Goal: Task Accomplishment & Management: Manage account settings

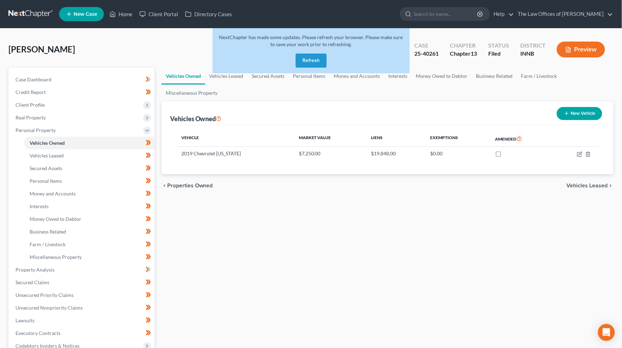
click at [307, 63] on button "Refresh" at bounding box center [311, 60] width 31 height 14
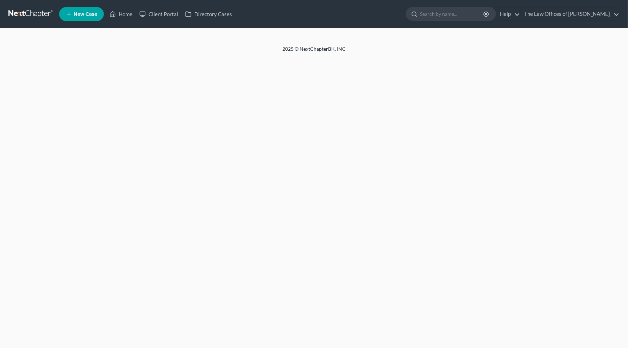
click at [27, 15] on link at bounding box center [30, 14] width 45 height 13
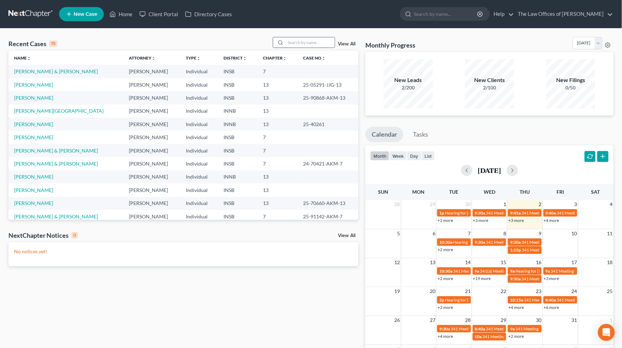
click at [301, 41] on input "search" at bounding box center [309, 42] width 49 height 10
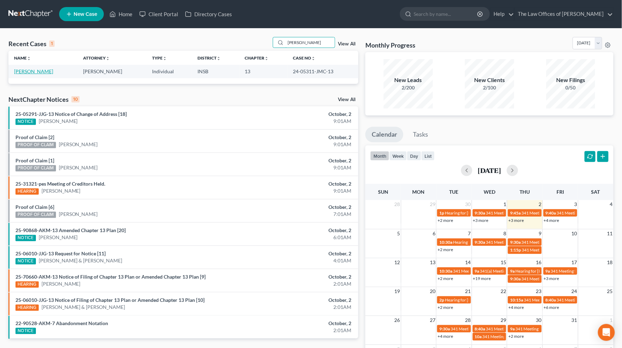
type input "[PERSON_NAME]"
click at [33, 70] on link "[PERSON_NAME]" at bounding box center [33, 71] width 39 height 6
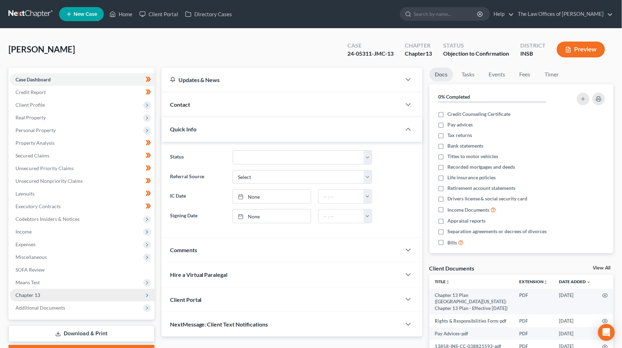
click at [36, 295] on span "Chapter 13" at bounding box center [27, 295] width 25 height 6
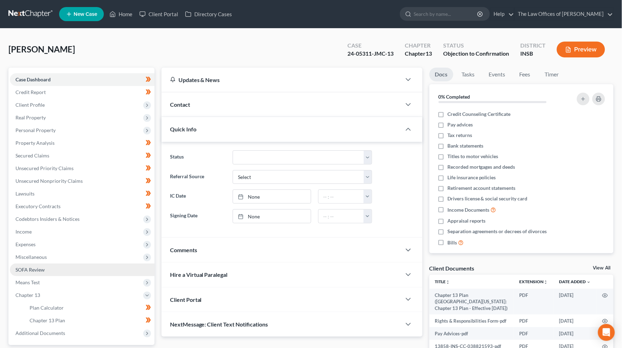
scroll to position [52, 0]
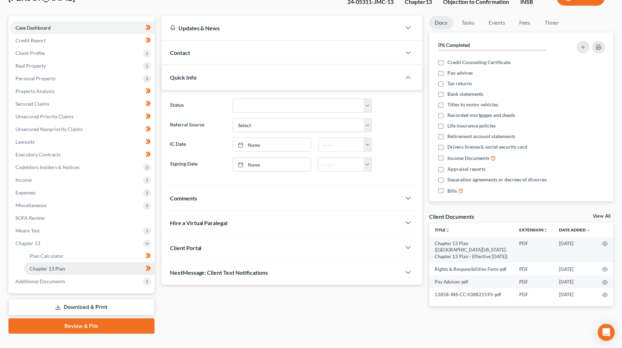
click at [79, 268] on link "Chapter 13 Plan" at bounding box center [89, 268] width 131 height 13
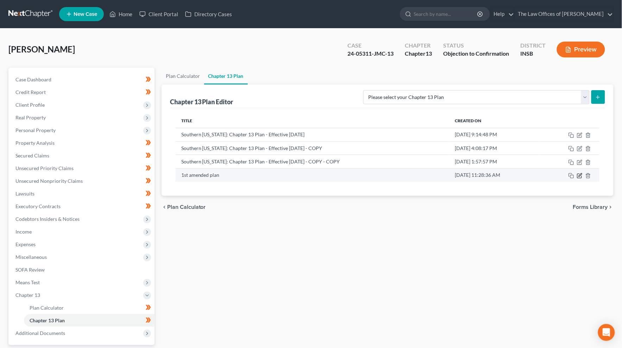
click at [581, 175] on icon "button" at bounding box center [579, 174] width 3 height 3
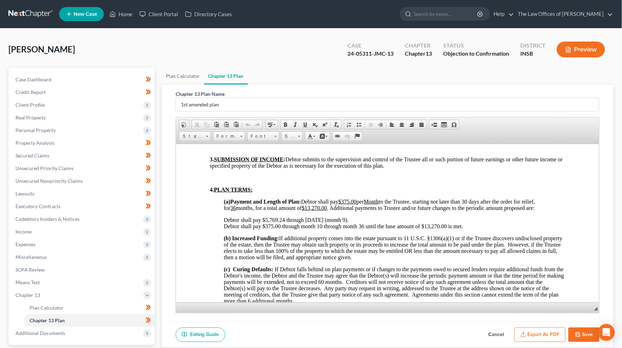
scroll to position [443, 0]
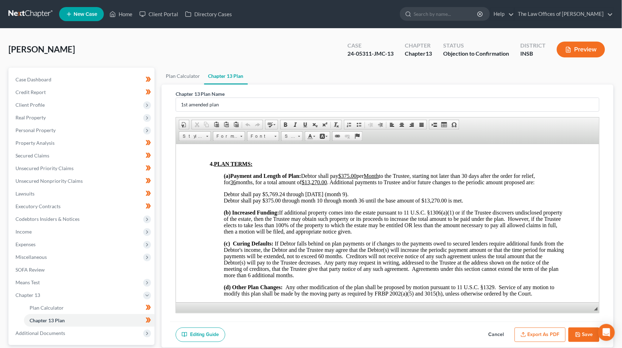
click at [285, 203] on span "Debtor shall pay $5,769.24 through 7/28/25 (month 9). Debtor shall pay $375.00 …" at bounding box center [342, 197] width 239 height 12
click at [307, 203] on span "Debtor shall pay $6,634.64 through 7/28/25 (month 9). Debtor shall pay $375.00 …" at bounding box center [342, 197] width 239 height 12
click at [346, 203] on span "Debtor shall pay $6,634.64 through 10 /02 /25 (month 9). Debtor shall pay $375.…" at bounding box center [342, 197] width 239 height 12
click at [322, 203] on span "Debtor shall pay $6,634.64 through 10 /02 /25 (month 12 ). Debtor shall pay $37…" at bounding box center [342, 197] width 239 height 12
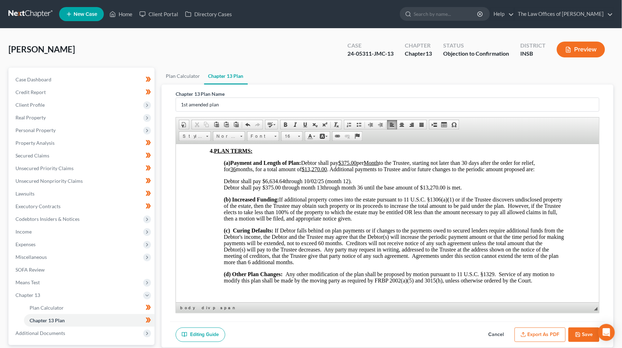
scroll to position [430, 0]
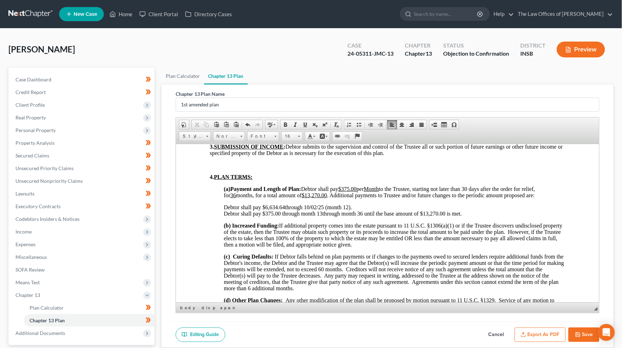
click at [319, 198] on u "$13,270.00" at bounding box center [313, 195] width 25 height 6
click at [437, 216] on span "Debtor shall pay $6,634.64 through 10 /02 /25 (month 12 ). Debtor shall pay $37…" at bounding box center [342, 210] width 238 height 12
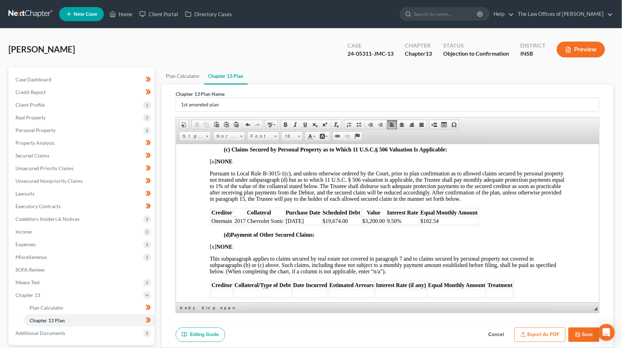
scroll to position [1186, 0]
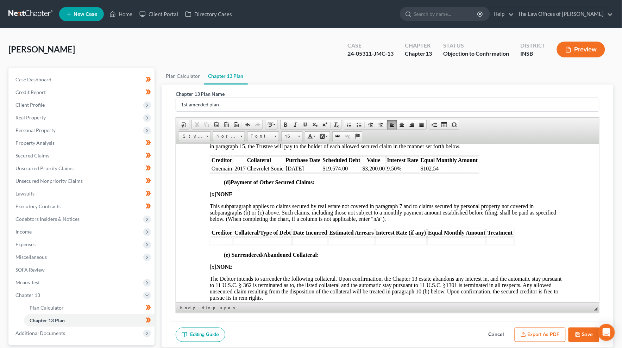
click at [394, 171] on span "9.50%" at bounding box center [394, 168] width 14 height 6
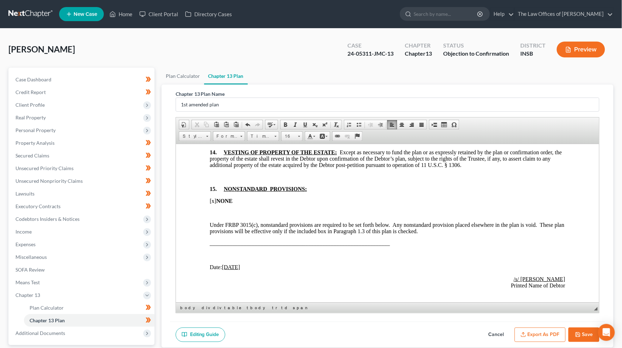
scroll to position [1941, 0]
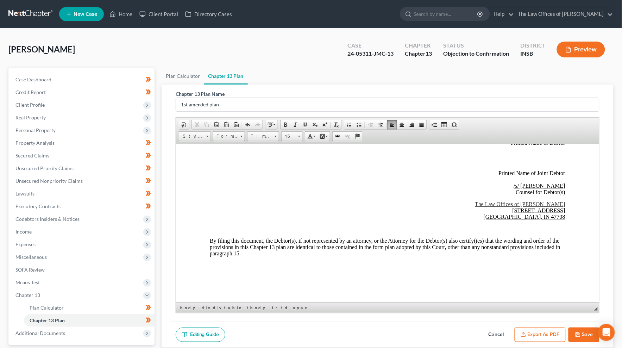
click at [583, 335] on button "Save" at bounding box center [583, 334] width 31 height 15
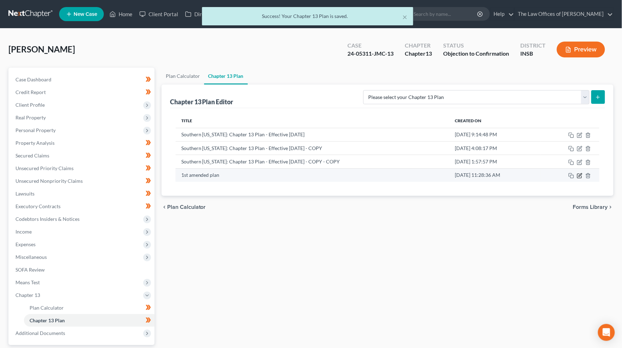
click at [580, 177] on icon "button" at bounding box center [580, 176] width 6 height 6
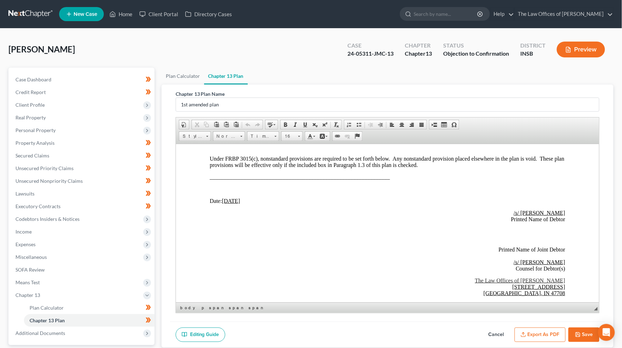
scroll to position [1793, 0]
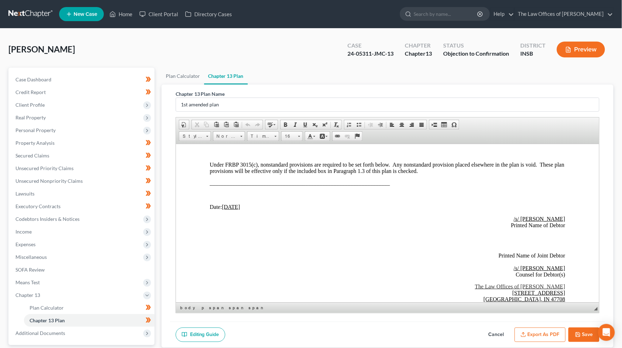
click at [226, 209] on u "05/21/25" at bounding box center [231, 206] width 18 height 6
drag, startPoint x: 242, startPoint y: 269, endPoint x: 223, endPoint y: 271, distance: 19.0
click at [223, 210] on p "Date: 10 /02 /25" at bounding box center [386, 206] width 355 height 6
click at [303, 122] on span at bounding box center [305, 125] width 6 height 6
click at [292, 210] on p "Date: 10/02/25" at bounding box center [386, 206] width 355 height 6
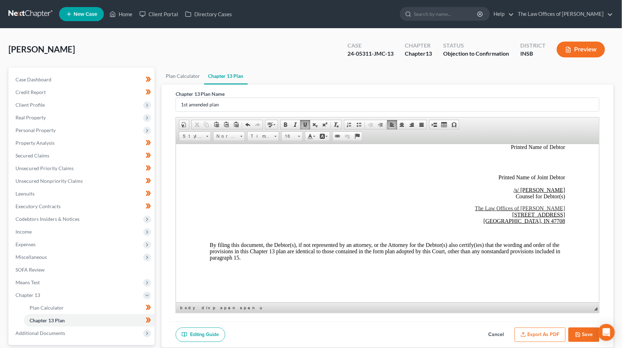
scroll to position [1941, 0]
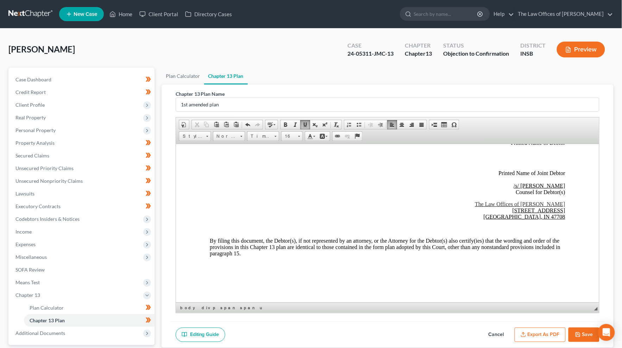
click at [586, 336] on button "Save" at bounding box center [583, 334] width 31 height 15
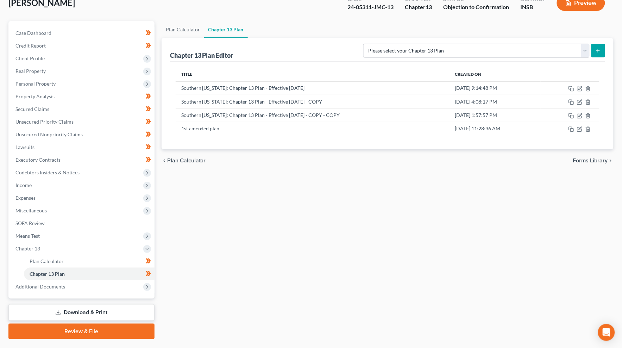
scroll to position [63, 0]
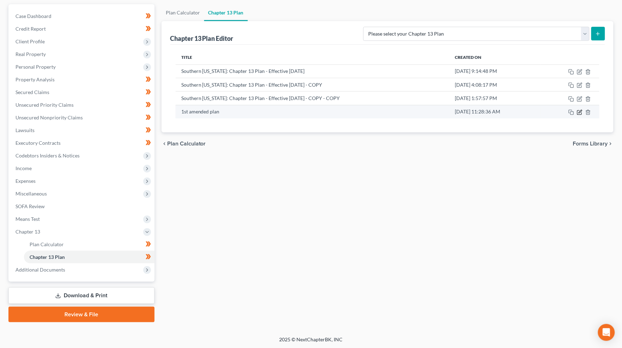
click at [580, 113] on icon "button" at bounding box center [580, 112] width 6 height 6
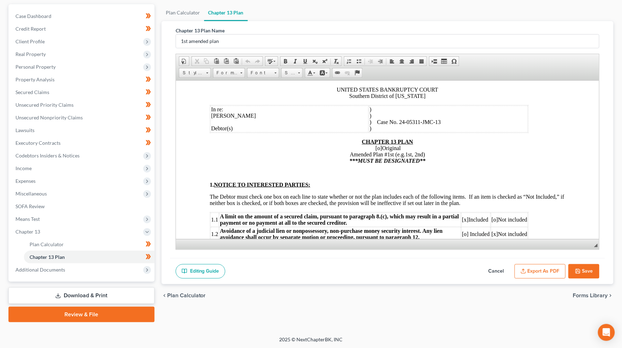
scroll to position [78, 0]
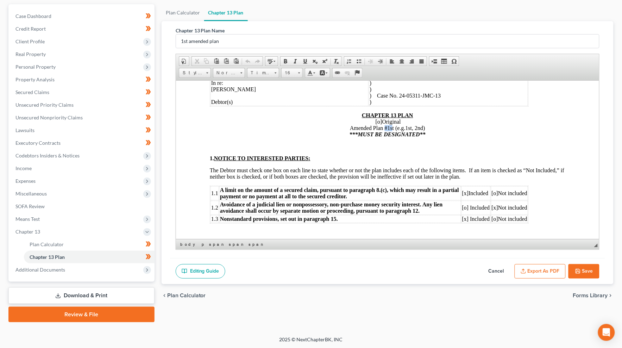
drag, startPoint x: 389, startPoint y: 128, endPoint x: 382, endPoint y: 128, distance: 7.4
click at [382, 128] on span "Original Amended Plan #1st (e.g.1st, 2nd) ***MUST BE DESIGNATED**" at bounding box center [387, 127] width 76 height 19
drag, startPoint x: 391, startPoint y: 129, endPoint x: 385, endPoint y: 129, distance: 6.7
click at [385, 129] on span "Original Amended Plan #1st (e.g.1st, 2nd) ***MUST BE DESIGNATED**" at bounding box center [387, 127] width 76 height 19
click at [303, 61] on span at bounding box center [305, 61] width 6 height 6
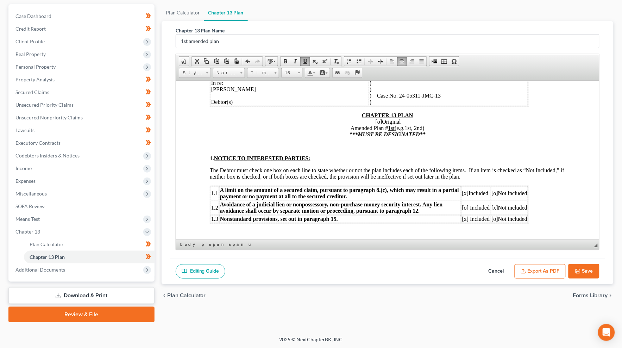
click at [440, 132] on p "CHAPTER 13 PLAN [o] Original Amended Plan # 1st (e.g.1st, 2nd) ***MUST BE DESIG…" at bounding box center [386, 124] width 355 height 25
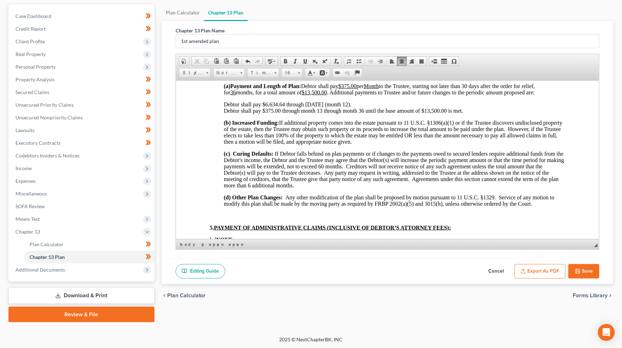
scroll to position [495, 0]
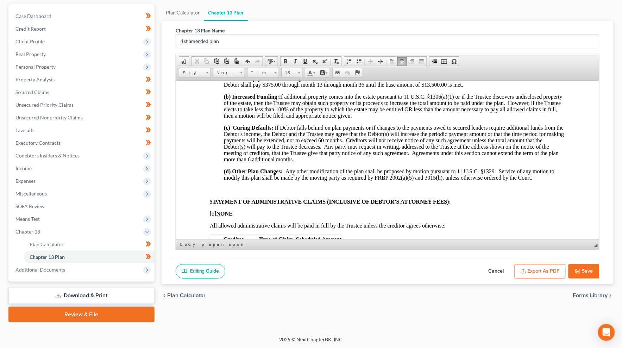
click at [543, 272] on button "Export as PDF" at bounding box center [539, 271] width 51 height 15
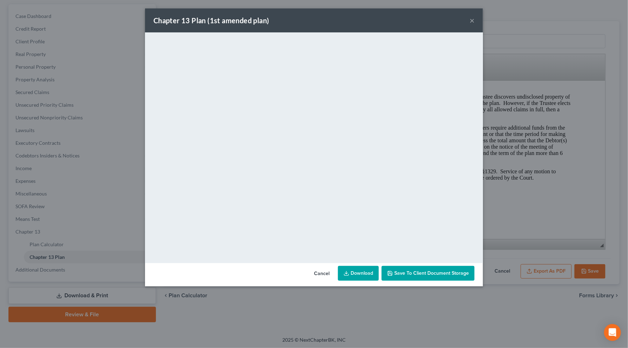
click at [354, 272] on link "Download" at bounding box center [358, 273] width 41 height 15
click at [470, 19] on button "×" at bounding box center [471, 20] width 5 height 8
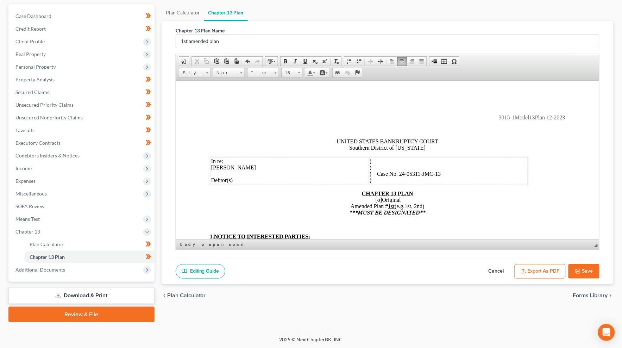
scroll to position [0, 0]
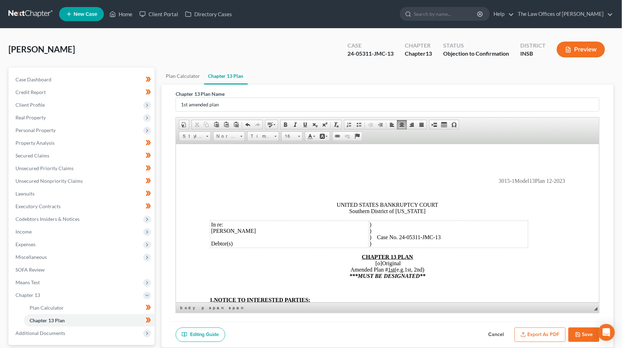
click at [28, 9] on link at bounding box center [30, 14] width 45 height 13
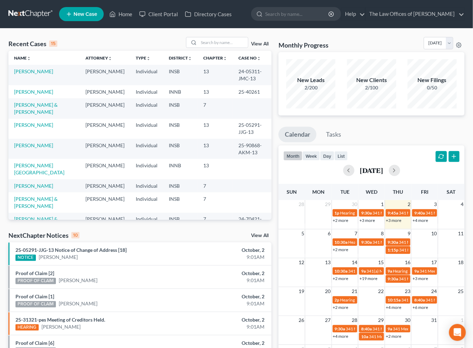
click at [25, 65] on td "[PERSON_NAME]" at bounding box center [43, 75] width 71 height 20
click at [25, 70] on link "[PERSON_NAME]" at bounding box center [33, 71] width 39 height 6
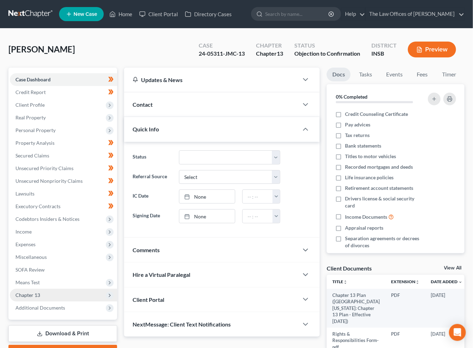
click at [43, 295] on span "Chapter 13" at bounding box center [63, 294] width 107 height 13
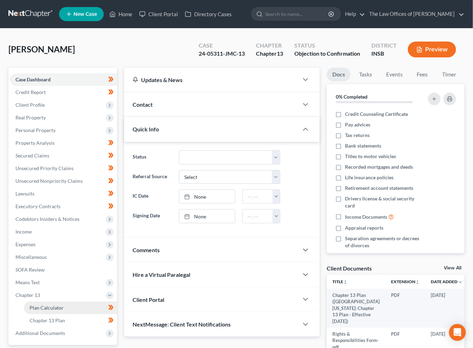
click at [51, 305] on span "Plan Calculator" at bounding box center [47, 307] width 34 height 6
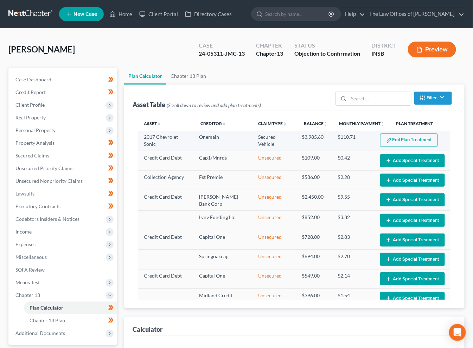
select select "35"
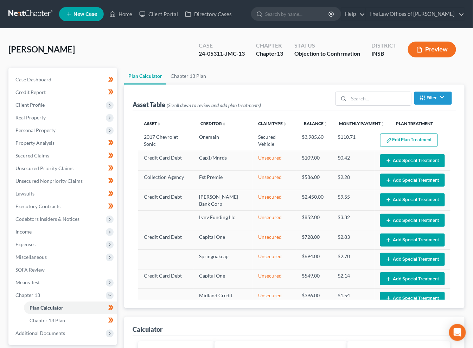
click at [411, 142] on button "Edit Plan Treatment" at bounding box center [409, 139] width 58 height 13
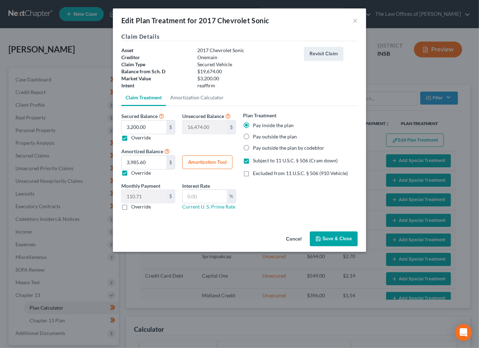
click at [199, 158] on button "Amortization Tool" at bounding box center [207, 162] width 50 height 14
type input "3,200.00"
type input "36"
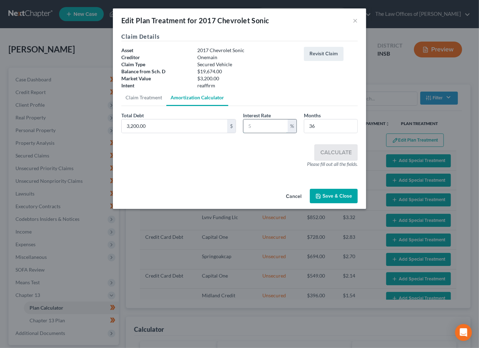
click at [270, 128] on input "text" at bounding box center [265, 125] width 44 height 13
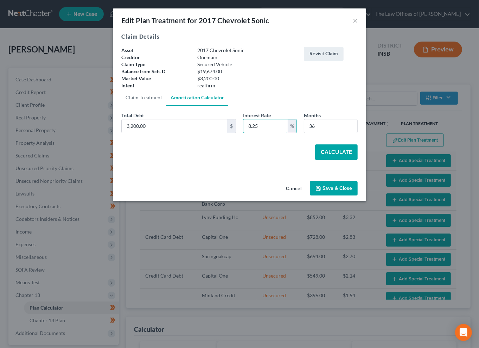
type input "8.25"
click at [328, 150] on button "Calculate" at bounding box center [336, 151] width 43 height 15
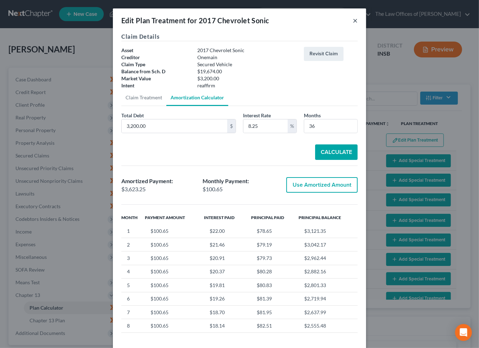
click at [353, 21] on button "×" at bounding box center [355, 20] width 5 height 8
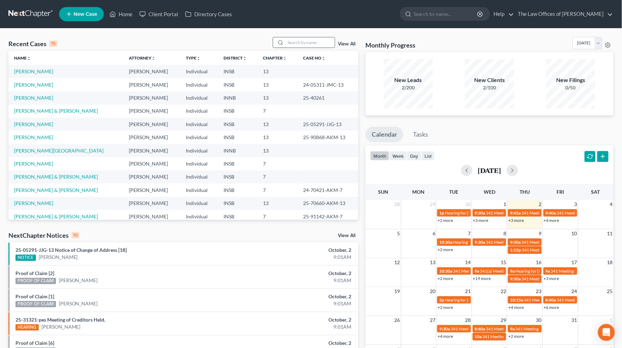
click at [311, 43] on input "search" at bounding box center [309, 42] width 49 height 10
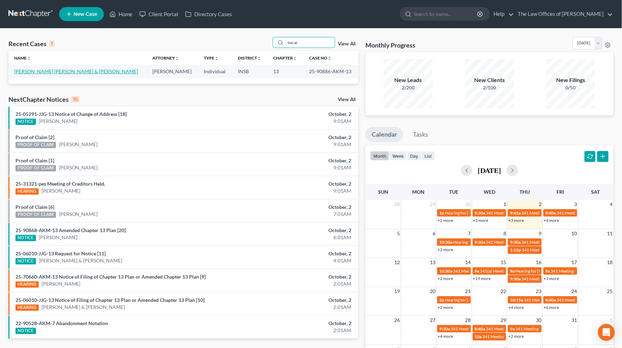
type input "oscar"
click at [73, 73] on link "[PERSON_NAME] [PERSON_NAME] & [PERSON_NAME]" at bounding box center [76, 71] width 124 height 6
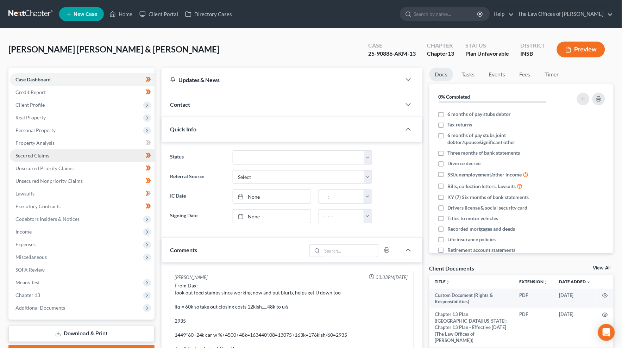
click at [43, 154] on span "Secured Claims" at bounding box center [32, 155] width 34 height 6
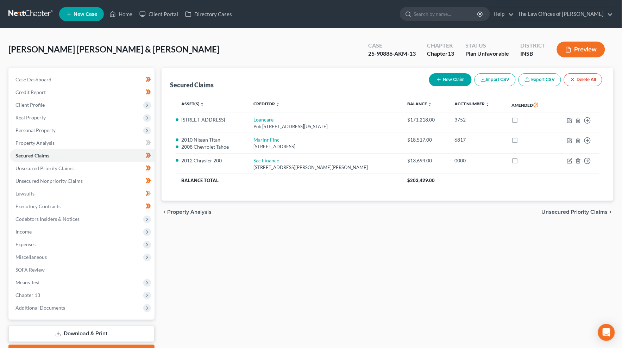
click at [22, 14] on link at bounding box center [30, 14] width 45 height 13
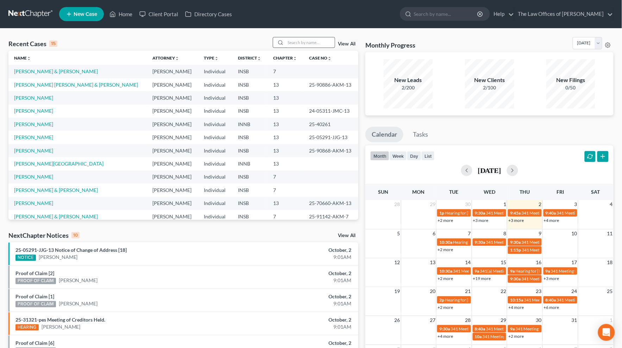
click at [304, 43] on input "search" at bounding box center [309, 42] width 49 height 10
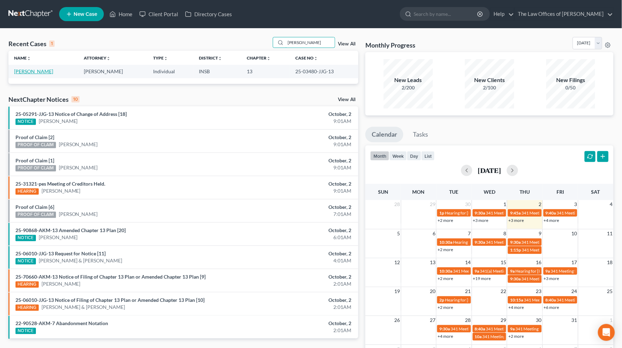
type input "[PERSON_NAME]"
click at [48, 72] on link "[PERSON_NAME]" at bounding box center [33, 71] width 39 height 6
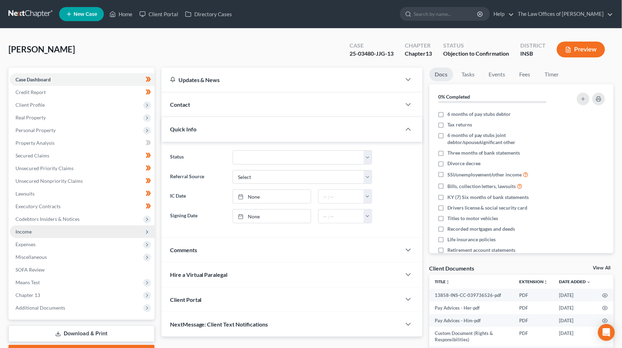
click at [29, 234] on span "Income" at bounding box center [23, 231] width 16 height 6
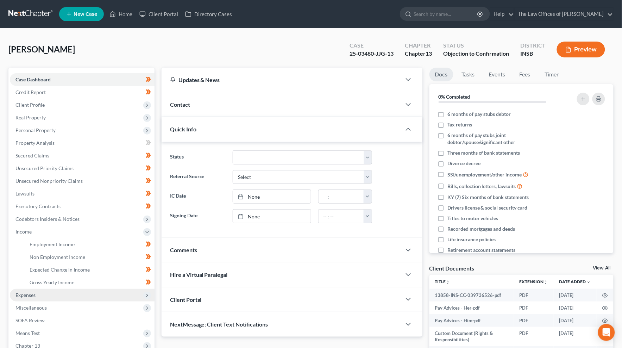
click at [32, 294] on span "Expenses" at bounding box center [25, 295] width 20 height 6
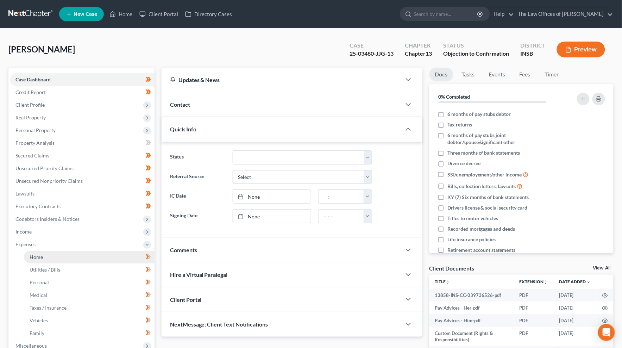
click at [36, 259] on span "Home" at bounding box center [36, 257] width 13 height 6
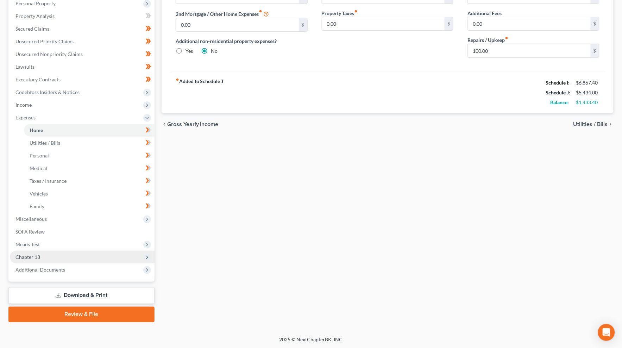
click at [46, 253] on span "Chapter 13" at bounding box center [82, 256] width 145 height 13
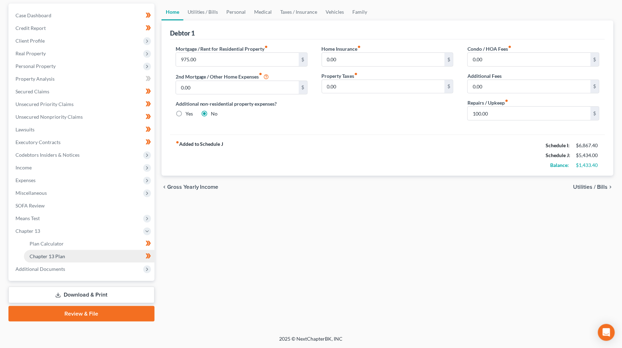
scroll to position [63, 0]
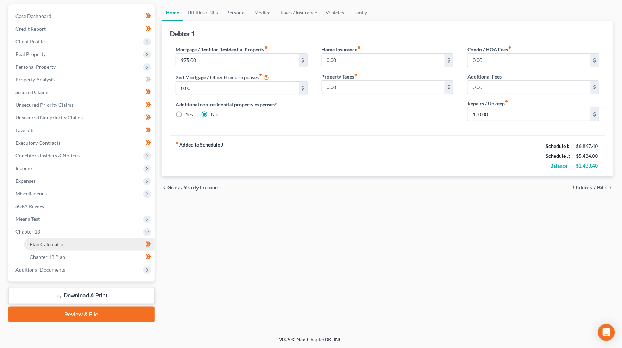
click at [52, 243] on span "Plan Calculator" at bounding box center [47, 244] width 34 height 6
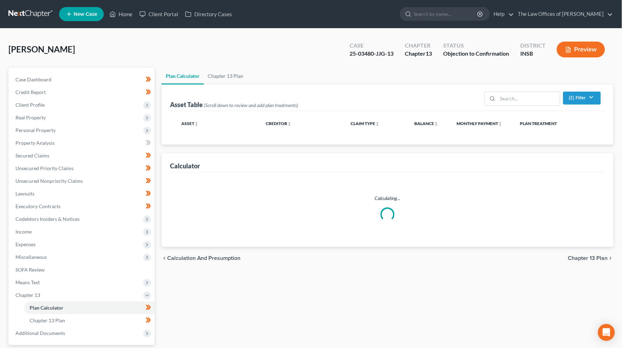
select select "59"
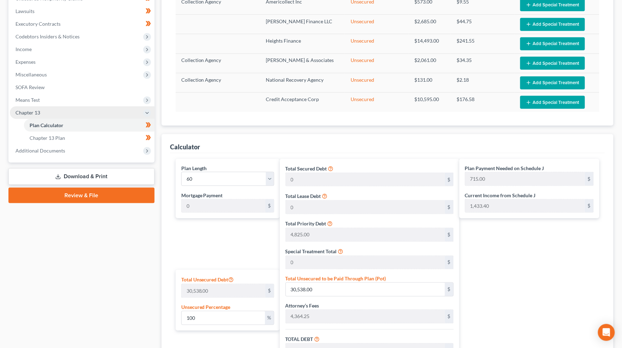
scroll to position [156, 0]
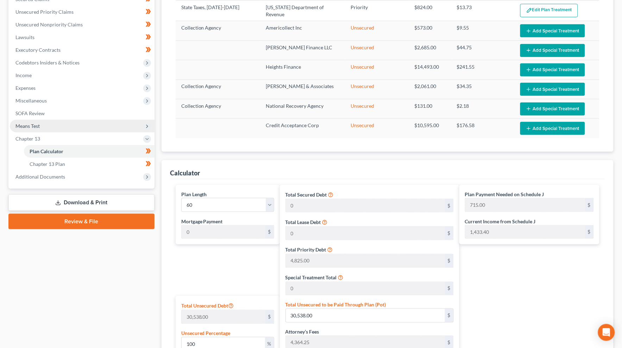
click at [43, 124] on span "Means Test" at bounding box center [82, 126] width 145 height 13
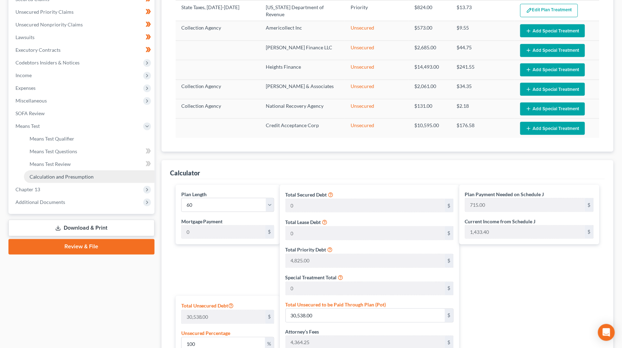
click at [53, 174] on span "Calculation and Presumption" at bounding box center [62, 176] width 64 height 6
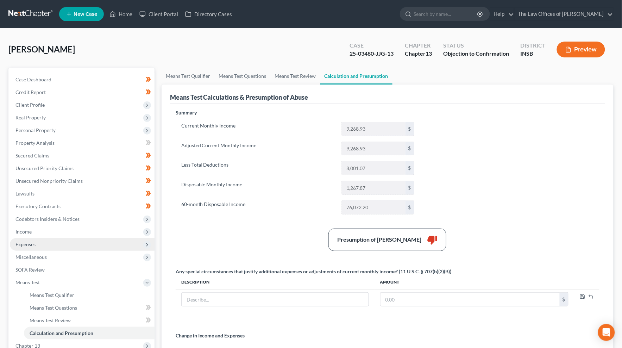
scroll to position [52, 0]
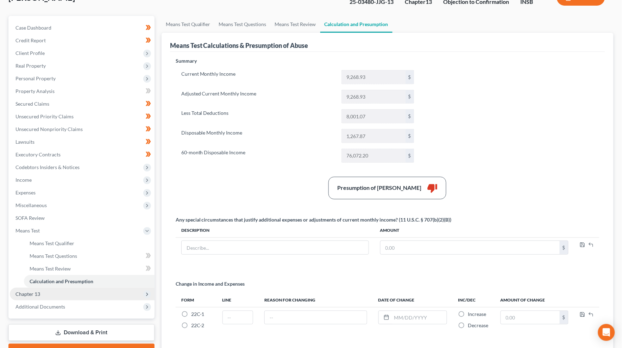
click at [51, 293] on span "Chapter 13" at bounding box center [82, 293] width 145 height 13
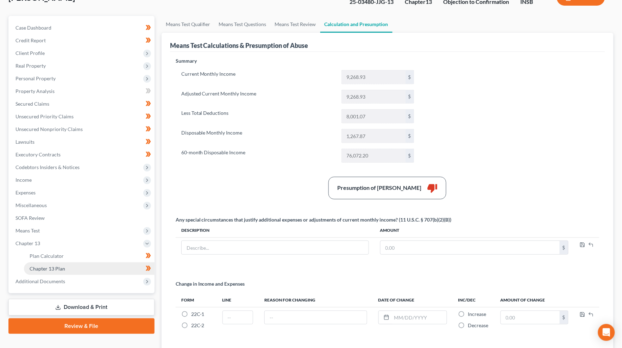
click at [59, 266] on span "Chapter 13 Plan" at bounding box center [48, 268] width 36 height 6
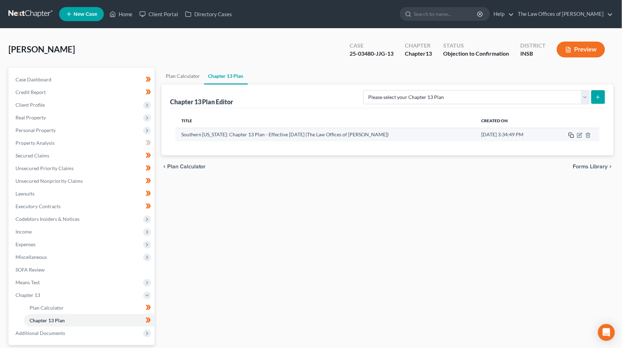
click at [572, 135] on icon "button" at bounding box center [571, 135] width 6 height 6
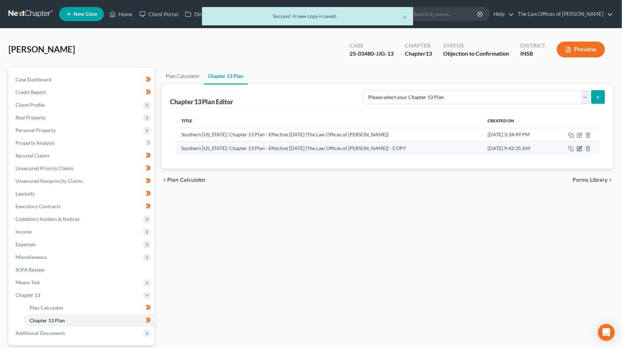
click at [579, 150] on icon "button" at bounding box center [580, 149] width 6 height 6
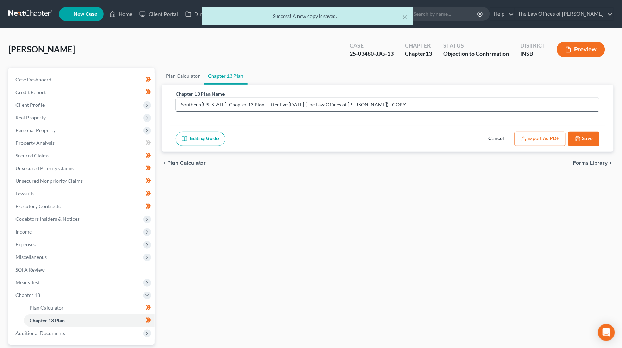
click at [266, 106] on input "Southern Indiana: Chapter 13 Plan - Effective 12/1/23 (The Law Offices of Dax J…" at bounding box center [387, 104] width 423 height 13
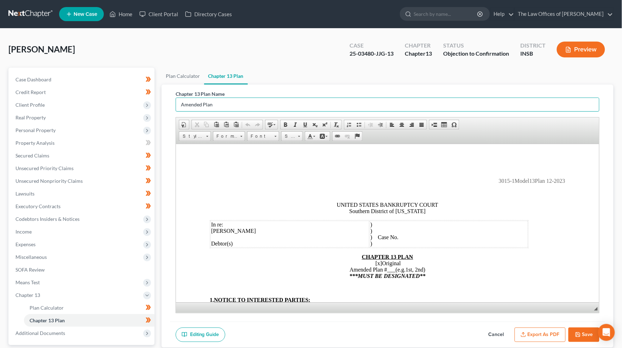
type input "Amended Plan"
click at [375, 266] on span "[x]" at bounding box center [378, 263] width 7 height 6
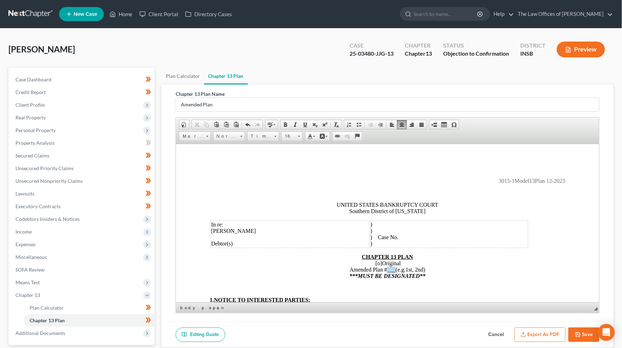
drag, startPoint x: 392, startPoint y: 272, endPoint x: 384, endPoint y: 272, distance: 8.1
click at [384, 272] on span "Original Amended Plan # ___ (e.g.1st, 2nd) ***MUST BE DESIGNATED**" at bounding box center [387, 269] width 76 height 19
click at [408, 239] on td ") ) ) Case No. )" at bounding box center [448, 233] width 158 height 27
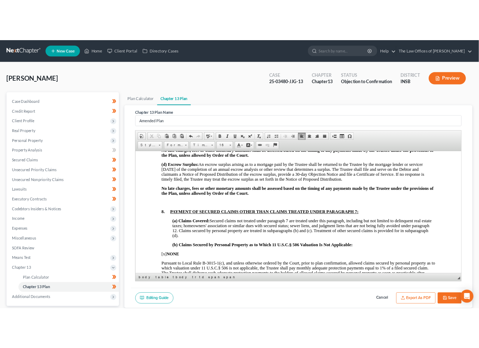
scroll to position [990, 0]
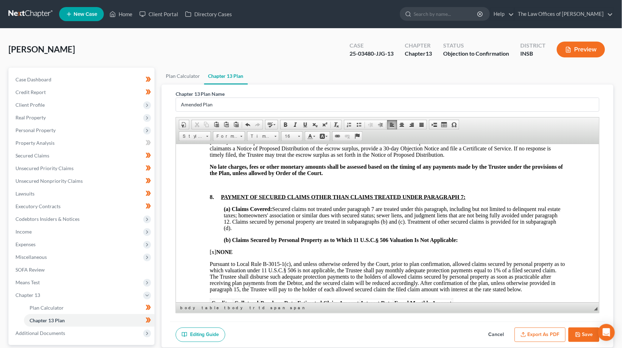
click at [400, 82] on ul "Plan Calculator Chapter 13 Plan" at bounding box center [387, 76] width 452 height 17
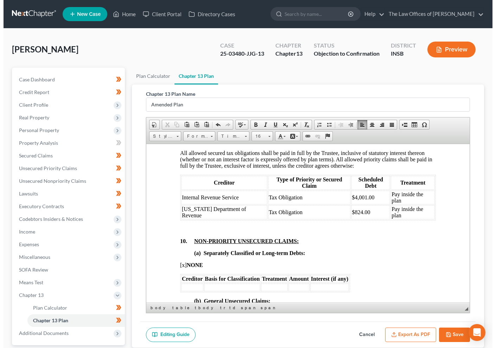
scroll to position [1638, 0]
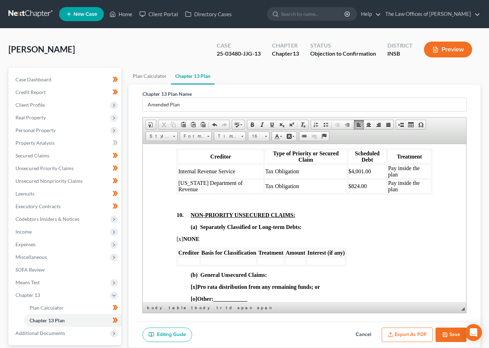
click at [357, 193] on td "$824.00" at bounding box center [367, 186] width 39 height 14
click at [361, 178] on td "$4,001.00" at bounding box center [367, 171] width 39 height 14
click at [348, 189] on span "$1216.79" at bounding box center [358, 186] width 21 height 6
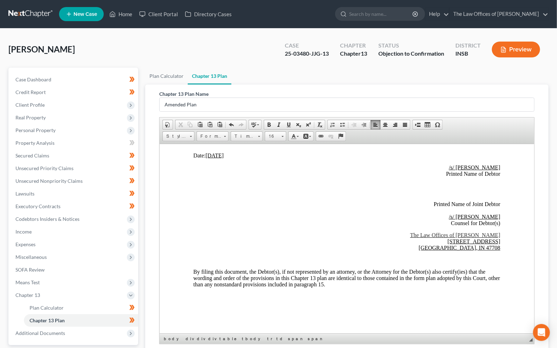
scroll to position [2043, 0]
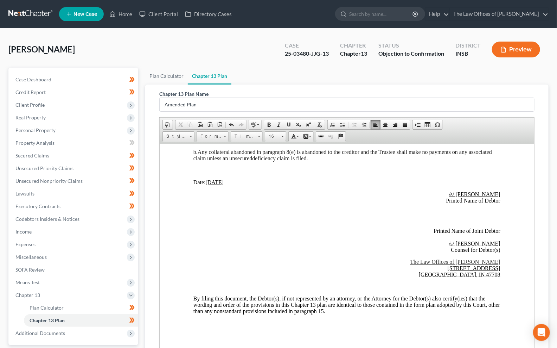
drag, startPoint x: 532, startPoint y: 310, endPoint x: 540, endPoint y: 372, distance: 63.1
click at [540, 347] on html "Home New Case Client Portal Directory Cases The Law Offices of Dax J. Miller to…" at bounding box center [278, 227] width 557 height 454
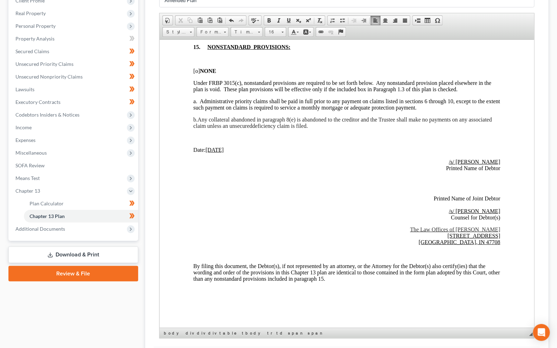
scroll to position [1970, 0]
drag, startPoint x: 532, startPoint y: 263, endPoint x: 528, endPoint y: 339, distance: 76.4
click at [533, 344] on div "Chapter 13 Plan Name Amended Plan Rich Text Editor, document-ckeditor Editor to…" at bounding box center [347, 163] width 387 height 366
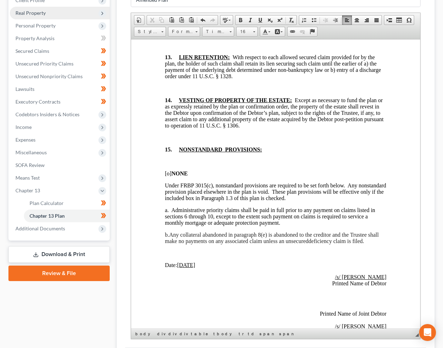
scroll to position [0, 0]
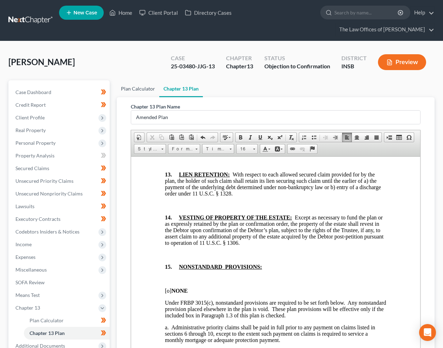
click at [138, 85] on link "Plan Calculator" at bounding box center [138, 88] width 43 height 17
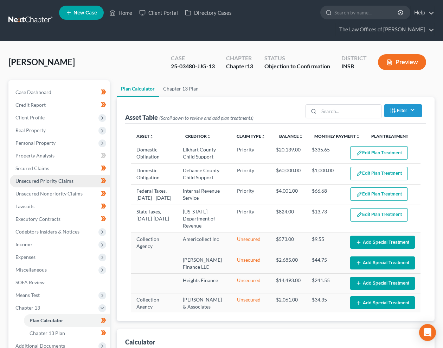
select select "59"
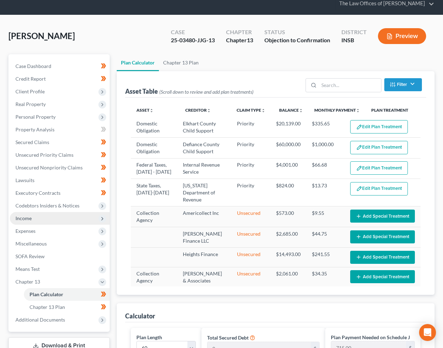
click at [29, 218] on span "Income" at bounding box center [23, 218] width 16 height 6
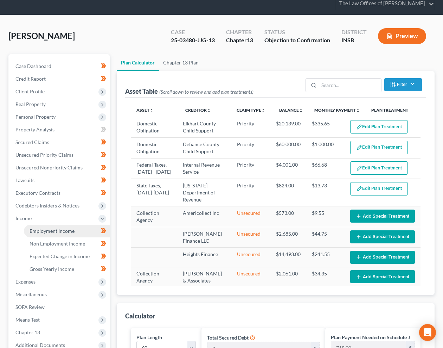
click at [37, 230] on span "Employment Income" at bounding box center [52, 231] width 45 height 6
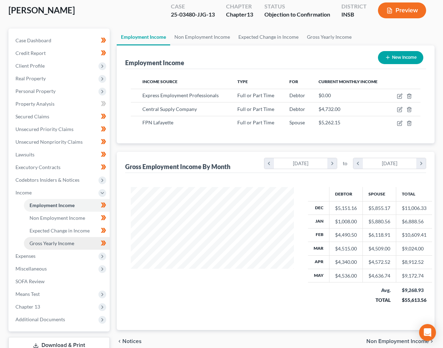
scroll to position [126, 177]
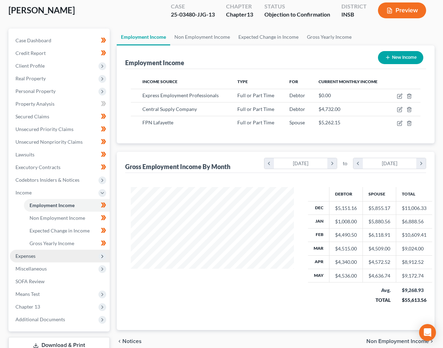
click at [37, 256] on span "Expenses" at bounding box center [60, 255] width 100 height 13
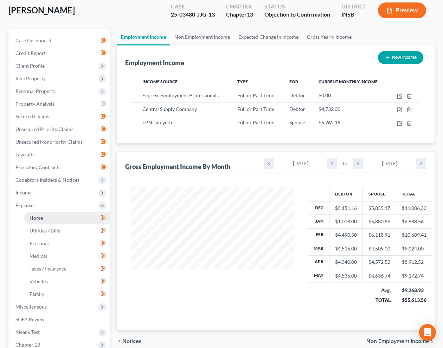
click at [44, 218] on link "Home" at bounding box center [67, 217] width 86 height 13
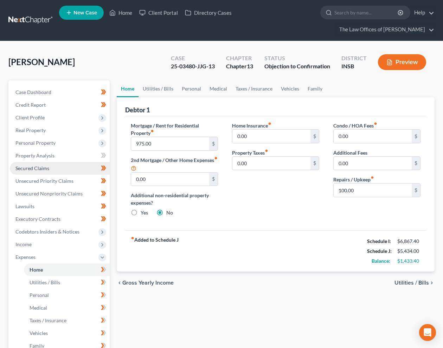
click at [36, 167] on span "Secured Claims" at bounding box center [32, 168] width 34 height 6
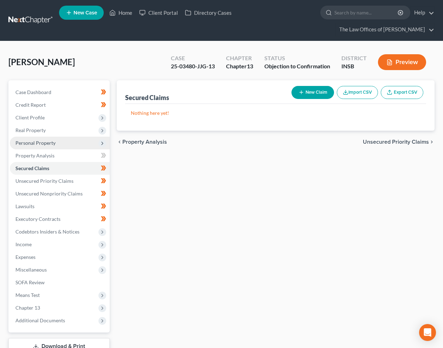
click at [42, 141] on span "Personal Property" at bounding box center [35, 143] width 40 height 6
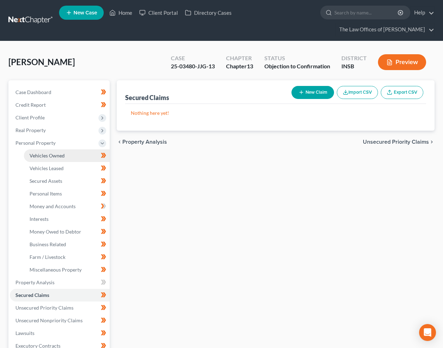
click at [44, 152] on span "Vehicles Owned" at bounding box center [47, 155] width 35 height 6
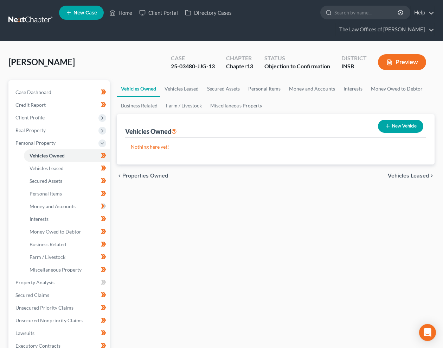
click at [27, 20] on link at bounding box center [30, 20] width 45 height 13
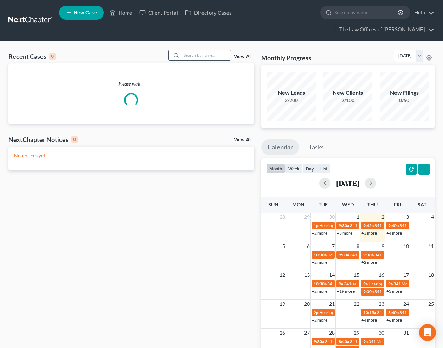
click at [193, 56] on input "search" at bounding box center [206, 55] width 49 height 10
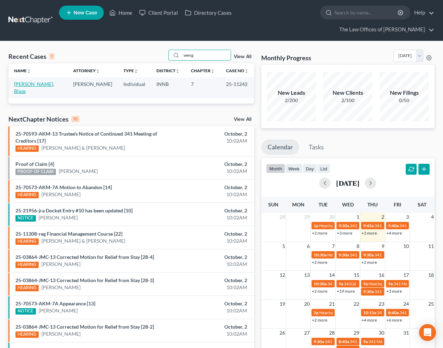
type input "weng"
click at [35, 85] on link "[PERSON_NAME], Blaze" at bounding box center [34, 87] width 40 height 13
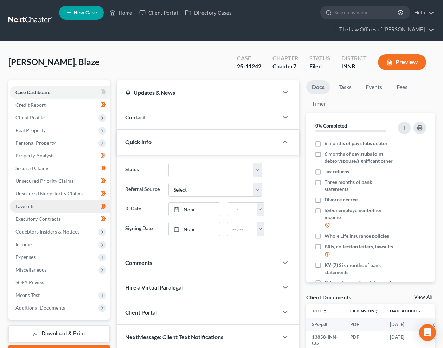
click at [33, 207] on span "Lawsuits" at bounding box center [24, 206] width 19 height 6
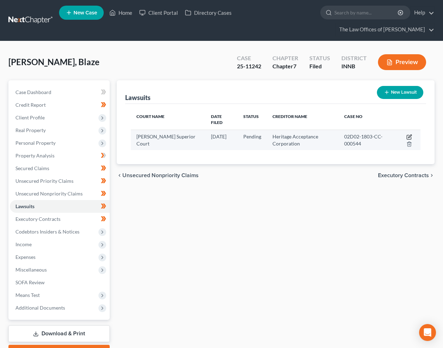
click at [409, 134] on icon "button" at bounding box center [409, 135] width 3 height 3
select select "15"
select select "0"
select select "1"
select select "15"
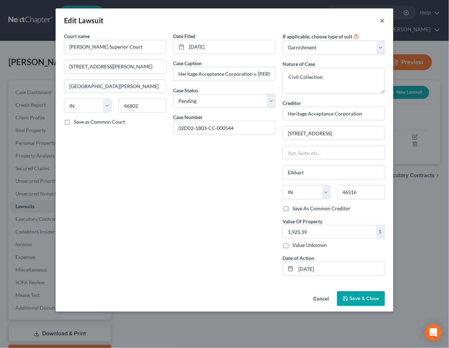
click at [382, 19] on button "×" at bounding box center [382, 20] width 5 height 8
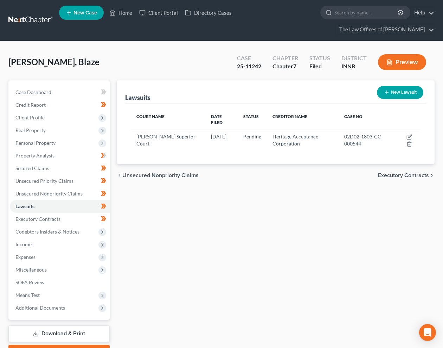
click at [213, 222] on div "Lawsuits New Lawsuit Court Name Date Filed Status Creditor Name Case No Allen S…" at bounding box center [275, 220] width 325 height 280
click at [247, 237] on div "Lawsuits New Lawsuit Court Name Date Filed Status Creditor Name Case No Allen S…" at bounding box center [275, 220] width 325 height 280
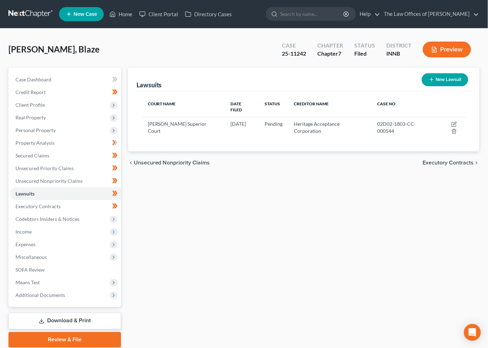
click at [21, 11] on link at bounding box center [30, 14] width 45 height 13
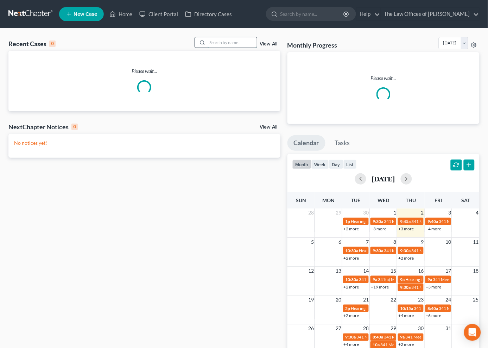
click at [224, 42] on input "search" at bounding box center [232, 42] width 49 height 10
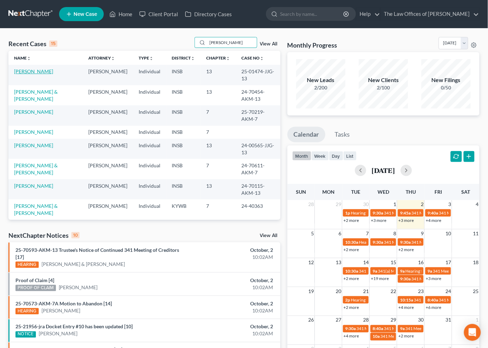
type input "[PERSON_NAME]"
click at [29, 72] on link "[PERSON_NAME]" at bounding box center [33, 71] width 39 height 6
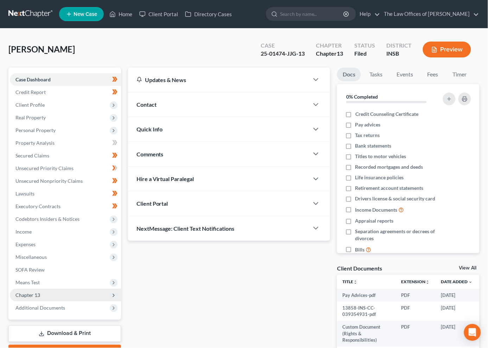
click at [33, 289] on span "Chapter 13" at bounding box center [65, 294] width 111 height 13
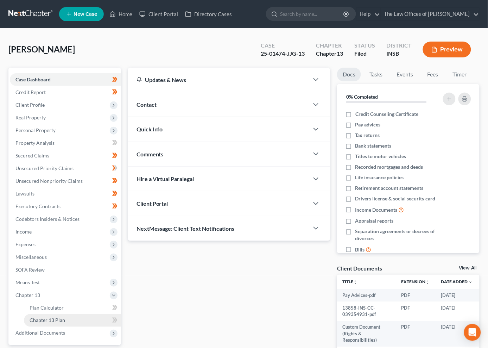
click at [62, 319] on span "Chapter 13 Plan" at bounding box center [48, 320] width 36 height 6
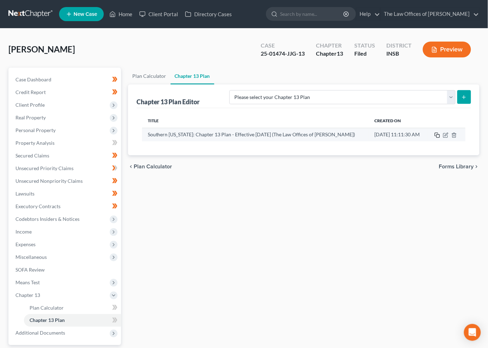
click at [438, 135] on icon "button" at bounding box center [437, 135] width 6 height 6
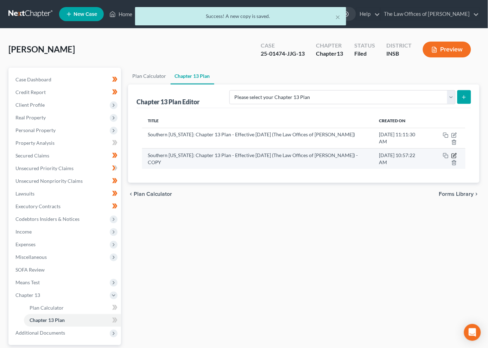
click at [451, 153] on icon "button" at bounding box center [454, 156] width 6 height 6
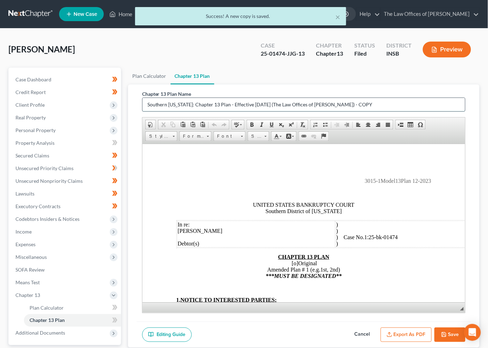
click at [216, 99] on input "Southern [US_STATE]: Chapter 13 Plan - Effective [DATE] (The Law Offices of [PE…" at bounding box center [303, 104] width 323 height 13
click at [216, 99] on input "Southern Indiana: Chapter 13 Plan - Effective 12/1/23 (The Law Offices of Dax J…" at bounding box center [303, 104] width 323 height 13
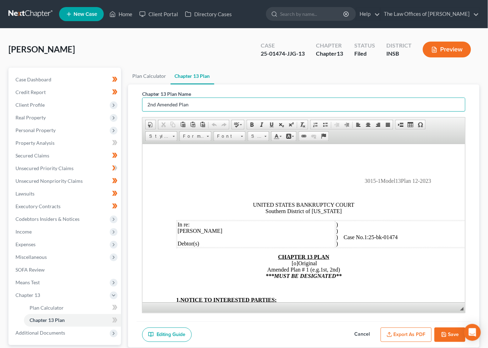
scroll to position [78, 0]
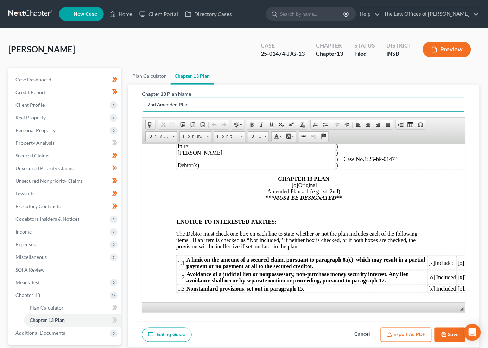
type input "2nd Amended Plan"
click at [306, 192] on span "Original Amended Plan # 1 (e.g.1st, 2nd) ***MUST BE DESIGNATED**" at bounding box center [303, 191] width 76 height 19
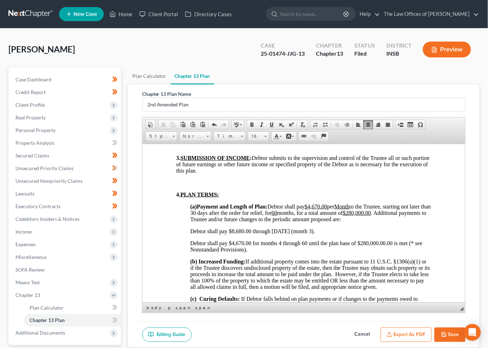
scroll to position [521, 0]
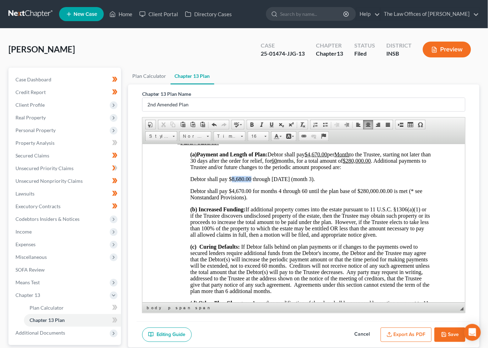
drag, startPoint x: 251, startPoint y: 201, endPoint x: 232, endPoint y: 204, distance: 19.2
click at [232, 182] on span "Debtor shall pay $8,680.00 through 7/14/2025 (month 3)." at bounding box center [252, 179] width 125 height 6
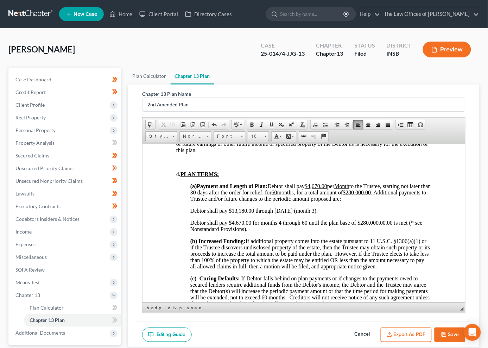
scroll to position [517, 0]
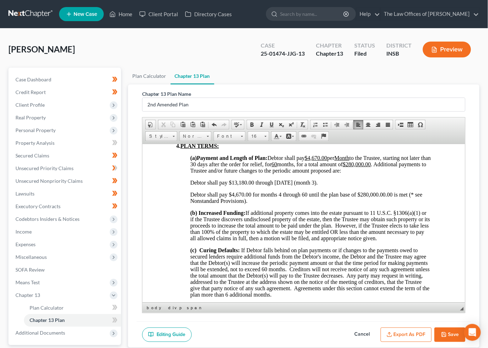
click at [318, 185] on span "Debtor shall pay $13,180.00 through 7/14/2025 (month 3)." at bounding box center [254, 182] width 128 height 6
click at [322, 160] on u "$4,670.00" at bounding box center [315, 157] width 23 height 6
click at [281, 203] on span "Debtor shall pay $4,670.00 for months 4 through 60 until the plan base of $280,…" at bounding box center [306, 197] width 232 height 12
click at [319, 160] on u "$4,851 .00" at bounding box center [315, 157] width 23 height 6
click at [320, 160] on u "$4,851 .00" at bounding box center [315, 157] width 23 height 6
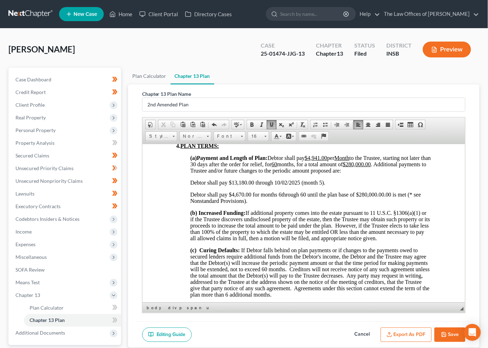
click at [326, 160] on u "$4,941 .00" at bounding box center [315, 157] width 23 height 6
click at [323, 160] on u "$4,94 .00" at bounding box center [314, 157] width 20 height 6
drag, startPoint x: 250, startPoint y: 220, endPoint x: 236, endPoint y: 220, distance: 14.1
click at [236, 203] on span "Debtor shall pay $4,670.00 for months 6 through 60 until the plan base of $280,…" at bounding box center [305, 197] width 231 height 12
click at [265, 149] on p "4. PLAN TERMS:" at bounding box center [303, 145] width 255 height 6
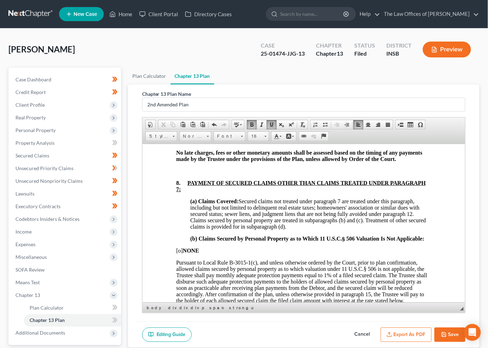
scroll to position [1247, 0]
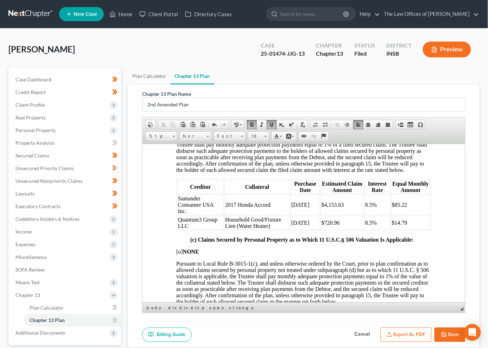
click at [449, 335] on button "Save" at bounding box center [449, 334] width 31 height 15
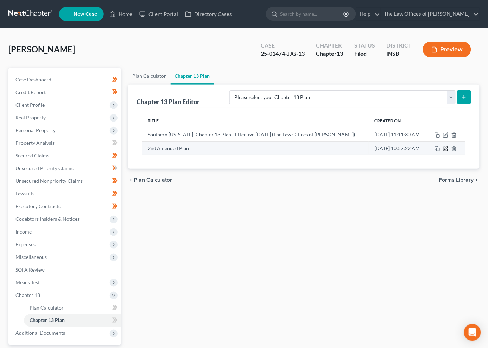
click at [446, 148] on icon "button" at bounding box center [446, 149] width 6 height 6
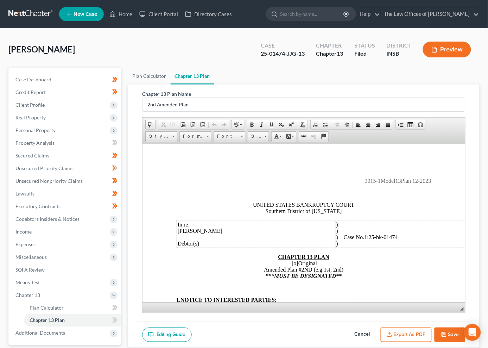
scroll to position [0, 0]
click at [416, 334] on button "Export as PDF" at bounding box center [406, 334] width 51 height 15
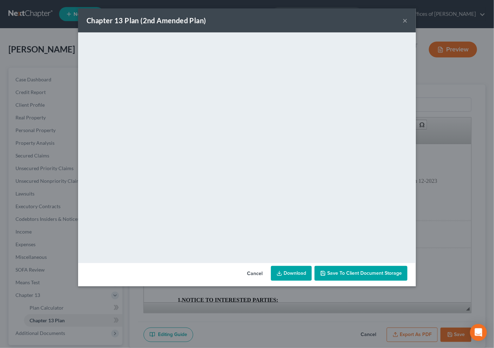
click at [293, 273] on link "Download" at bounding box center [291, 273] width 41 height 15
click at [399, 19] on div "Chapter 13 Plan (2nd Amended Plan) ×" at bounding box center [247, 20] width 338 height 24
click at [403, 18] on button "×" at bounding box center [404, 20] width 5 height 8
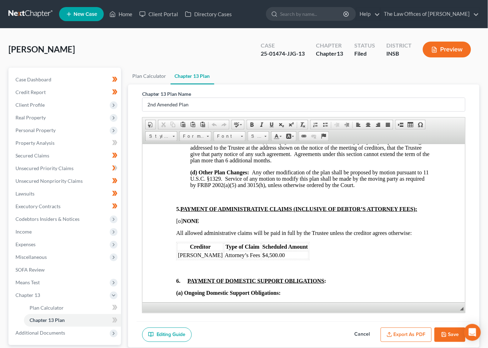
scroll to position [547, 0]
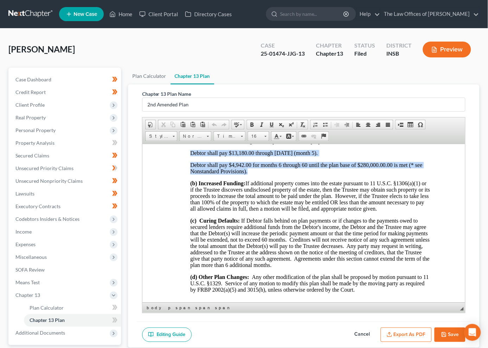
drag, startPoint x: 248, startPoint y: 196, endPoint x: 178, endPoint y: 176, distance: 73.2
click at [259, 174] on p "Debtor shall pay $4,942.00 for months 6 through 60 until the plan base of $280,…" at bounding box center [310, 167] width 241 height 13
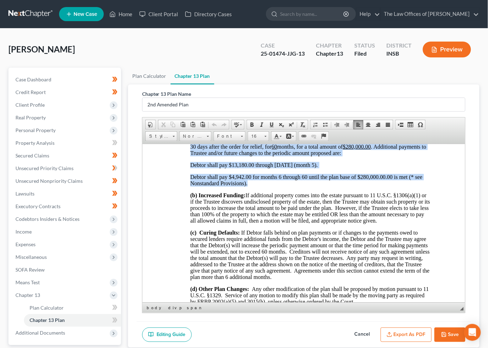
scroll to position [508, 0]
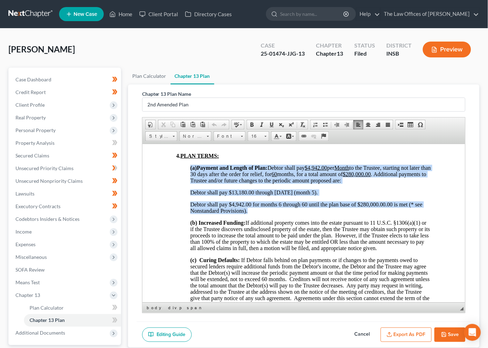
drag, startPoint x: 240, startPoint y: 194, endPoint x: 191, endPoint y: 188, distance: 50.1
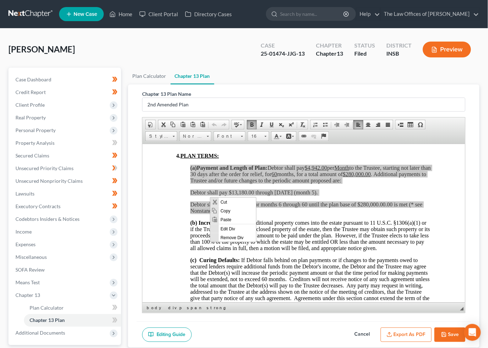
scroll to position [0, 0]
drag, startPoint x: 227, startPoint y: 210, endPoint x: 275, endPoint y: 265, distance: 73.3
click at [227, 210] on span "Copy" at bounding box center [236, 210] width 37 height 9
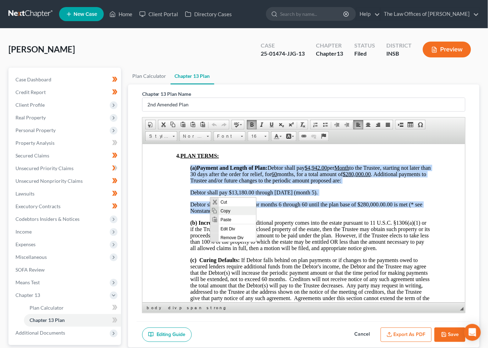
copy div "(a) Payment and Length of Plan: Debtor shall pay $4,942.00 per Month to the Tru…"
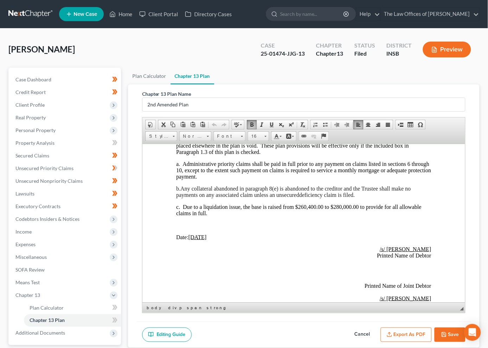
scroll to position [2019, 0]
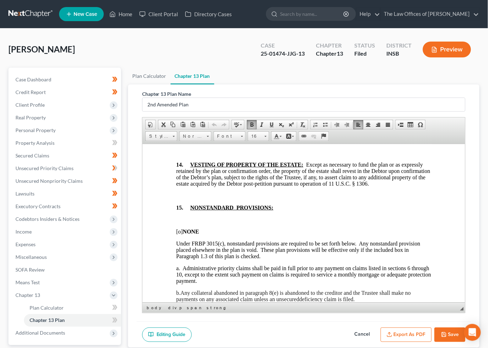
click at [418, 335] on button "Export as PDF" at bounding box center [406, 334] width 51 height 15
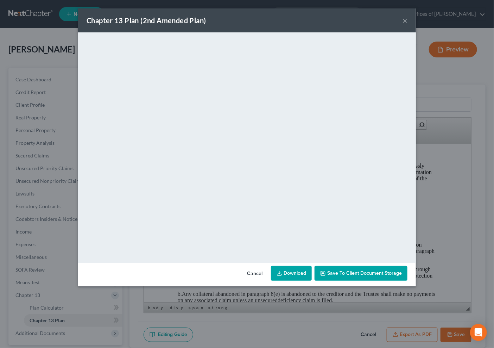
click at [296, 272] on link "Download" at bounding box center [291, 273] width 41 height 15
click at [405, 18] on button "×" at bounding box center [404, 20] width 5 height 8
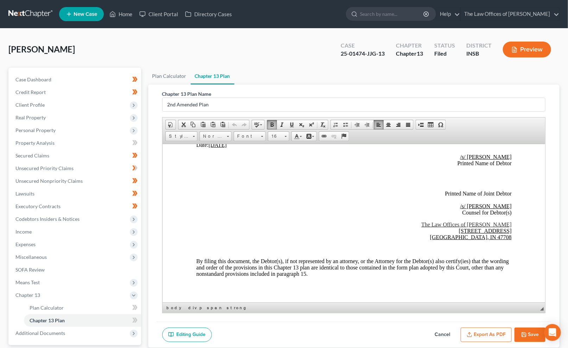
scroll to position [1820, 0]
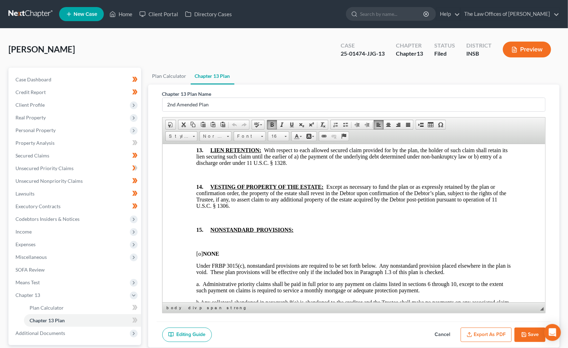
click at [25, 14] on link at bounding box center [30, 14] width 45 height 13
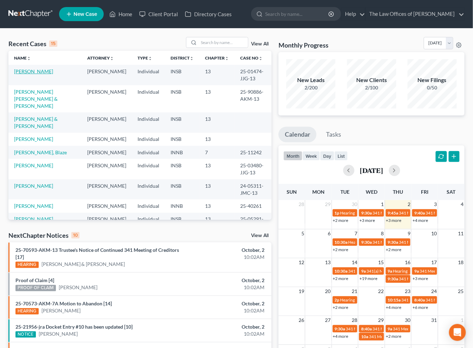
click at [34, 74] on link "[PERSON_NAME]" at bounding box center [33, 71] width 39 height 6
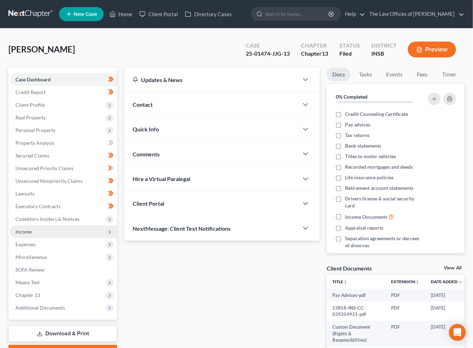
click at [23, 233] on span "Income" at bounding box center [23, 231] width 16 height 6
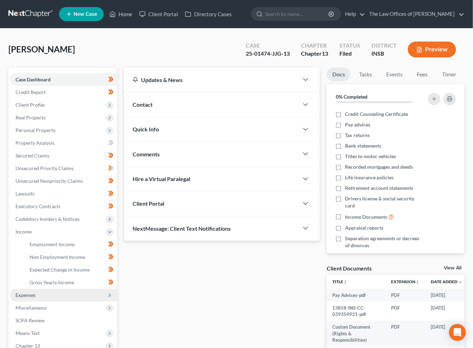
click at [44, 296] on span "Expenses" at bounding box center [63, 294] width 107 height 13
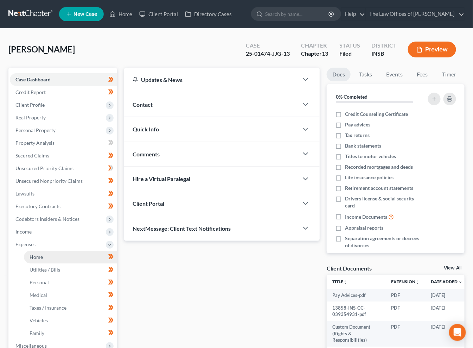
click at [38, 257] on span "Home" at bounding box center [36, 257] width 13 height 6
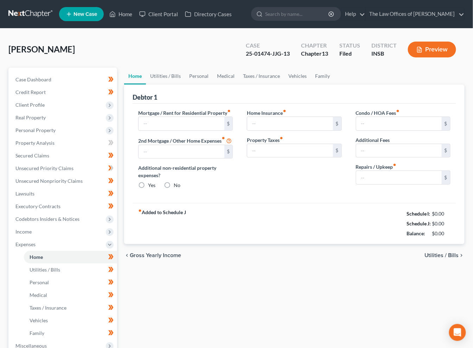
type input "0.00"
radio input "true"
type input "0.00"
type input "50.00"
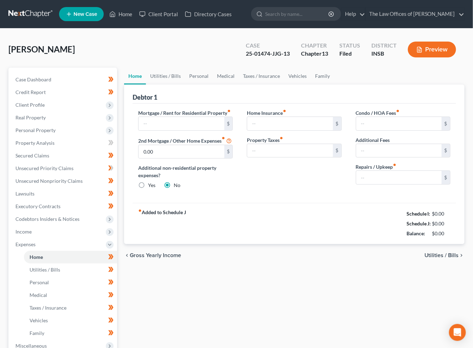
type input "0.00"
type input "100.00"
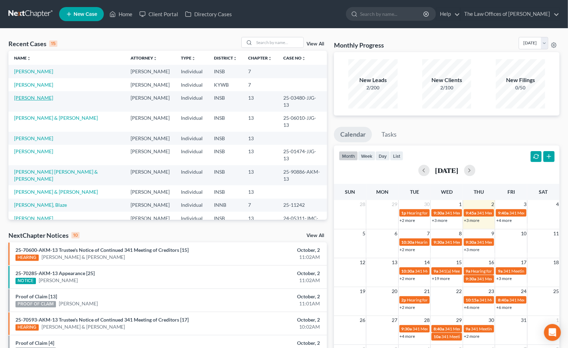
click at [43, 99] on link "[PERSON_NAME]" at bounding box center [33, 98] width 39 height 6
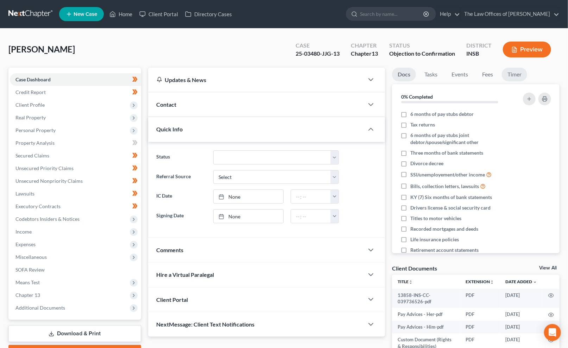
click at [518, 73] on link "Timer" at bounding box center [514, 75] width 25 height 14
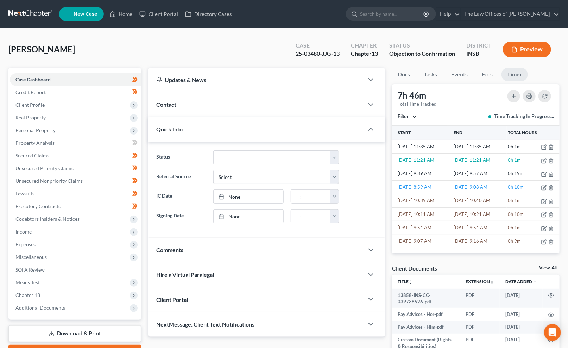
click at [402, 115] on span "Filter" at bounding box center [403, 116] width 11 height 6
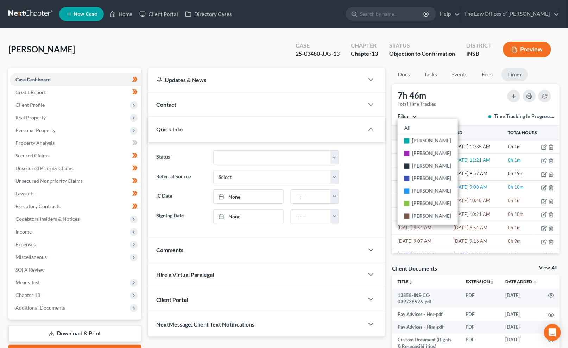
click at [402, 115] on span "Filter" at bounding box center [403, 116] width 11 height 6
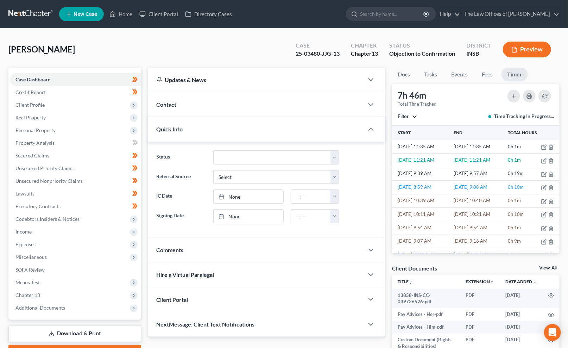
click at [31, 12] on link at bounding box center [30, 14] width 45 height 13
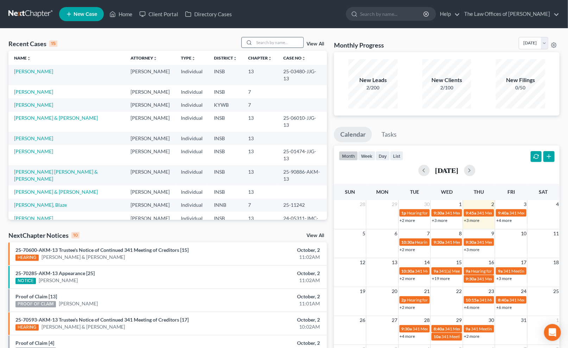
click at [275, 39] on input "search" at bounding box center [278, 42] width 49 height 10
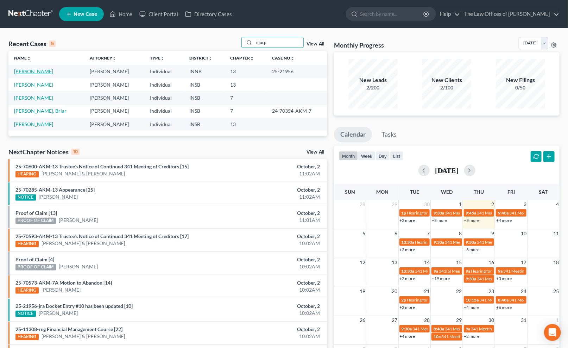
type input "murp"
click at [29, 71] on link "[PERSON_NAME]" at bounding box center [33, 71] width 39 height 6
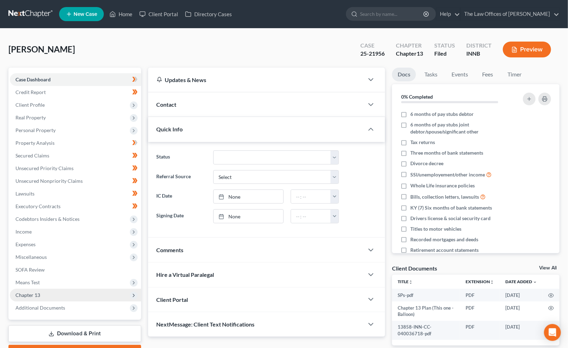
click at [58, 296] on span "Chapter 13" at bounding box center [75, 294] width 131 height 13
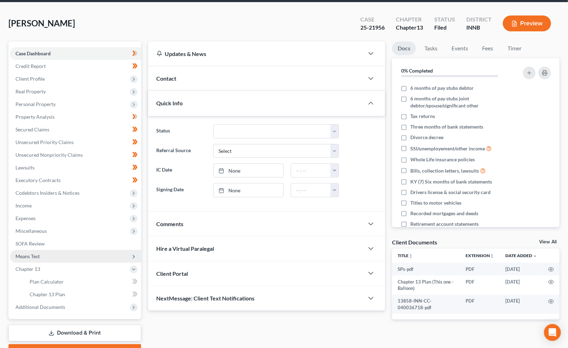
scroll to position [52, 0]
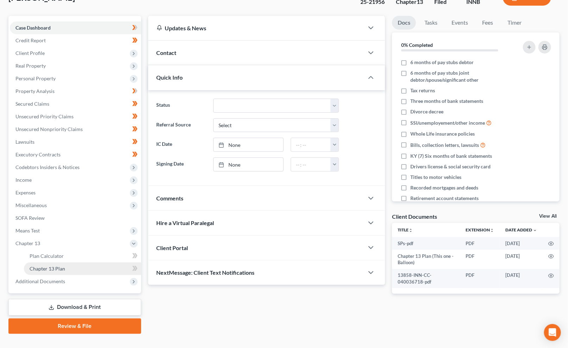
click at [65, 267] on link "Chapter 13 Plan" at bounding box center [82, 268] width 117 height 13
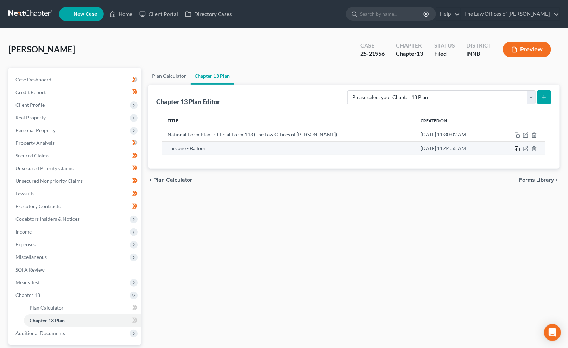
click at [516, 150] on rect "button" at bounding box center [517, 149] width 3 height 3
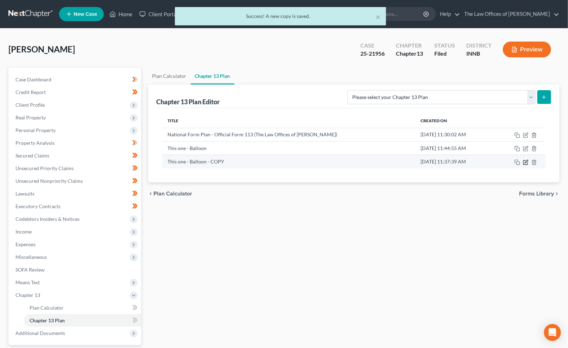
click at [526, 159] on icon "button" at bounding box center [526, 162] width 6 height 6
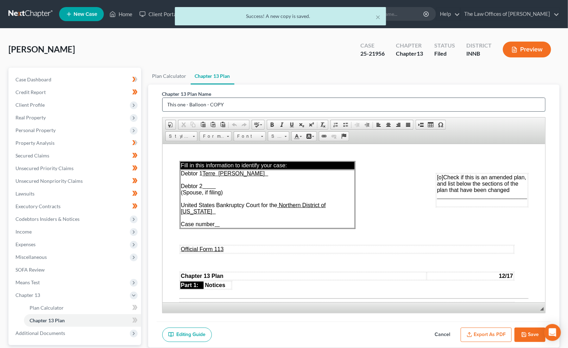
click at [243, 102] on input "This one - Balloon - COPY" at bounding box center [354, 104] width 383 height 13
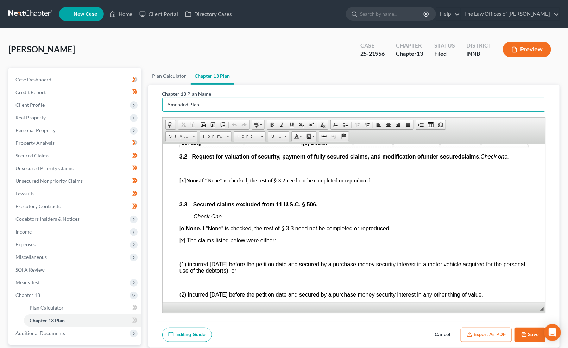
scroll to position [912, 0]
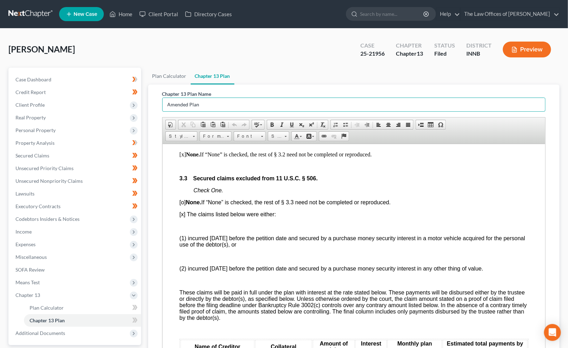
drag, startPoint x: 542, startPoint y: 308, endPoint x: 649, endPoint y: 372, distance: 124.6
click at [568, 347] on html "Home New Case Client Portal Directory Cases The Law Offices of [PERSON_NAME] [P…" at bounding box center [284, 227] width 568 height 454
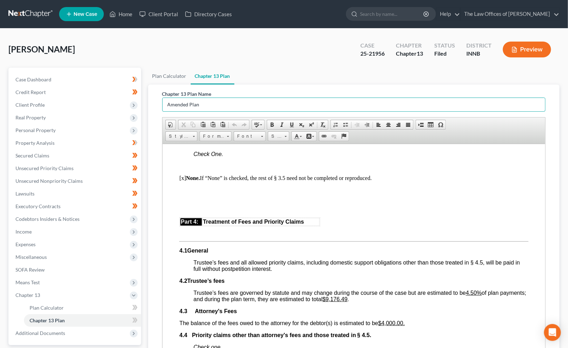
scroll to position [1329, 0]
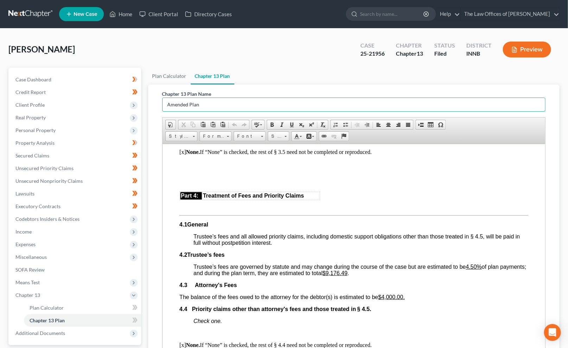
type input "Amended Plan"
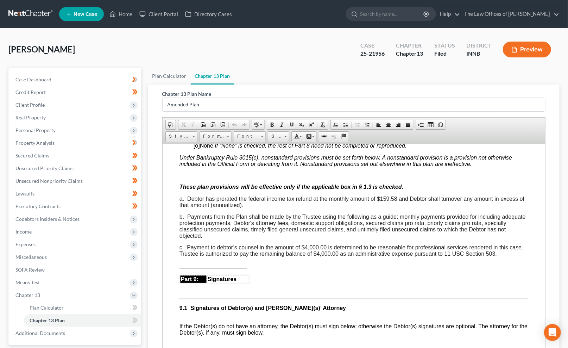
scroll to position [2137, 0]
